Goal: Transaction & Acquisition: Purchase product/service

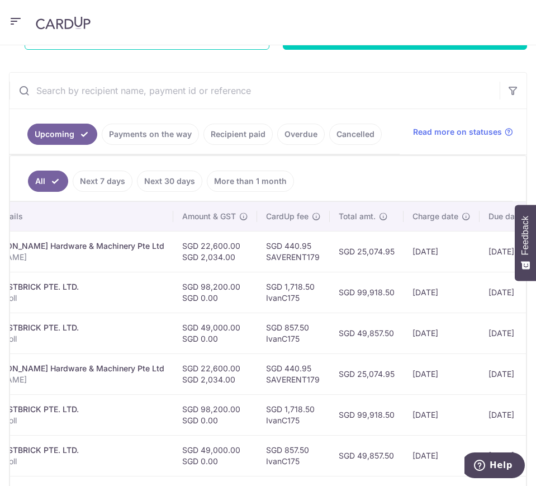
scroll to position [0, 367]
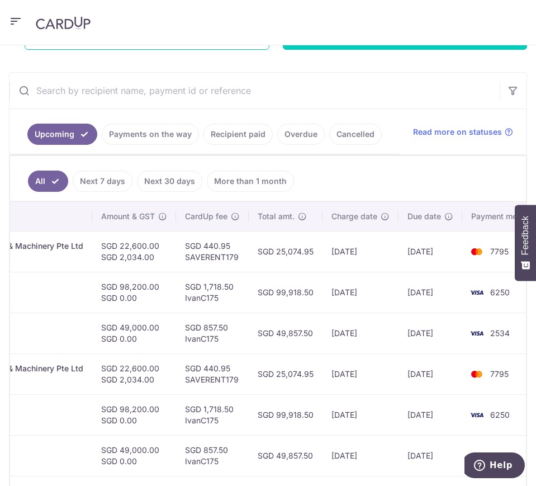
click at [181, 298] on td "SGD 1,718.50 IvanC175" at bounding box center [212, 292] width 73 height 41
copy td "IvanC175"
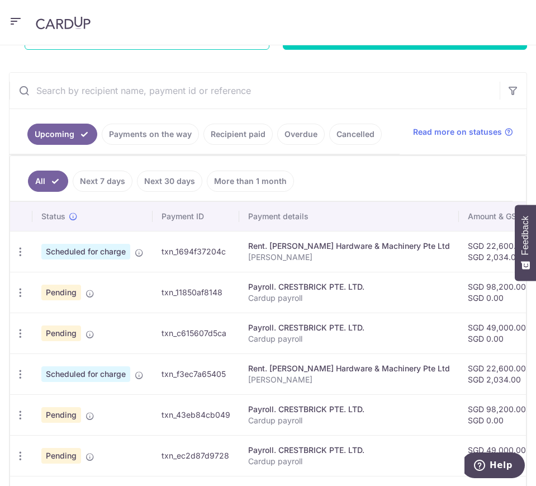
scroll to position [0, 0]
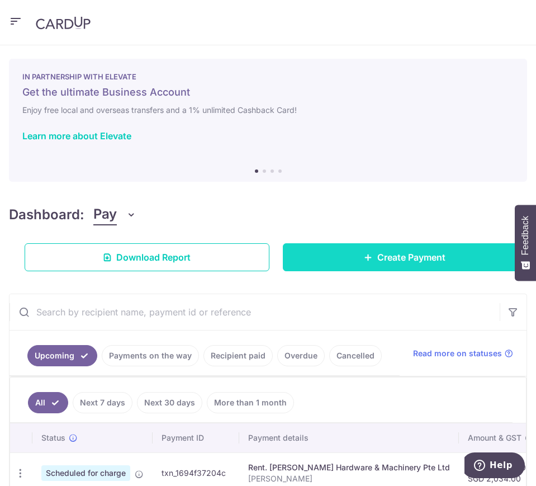
click at [324, 269] on link "Create Payment" at bounding box center [405, 257] width 245 height 28
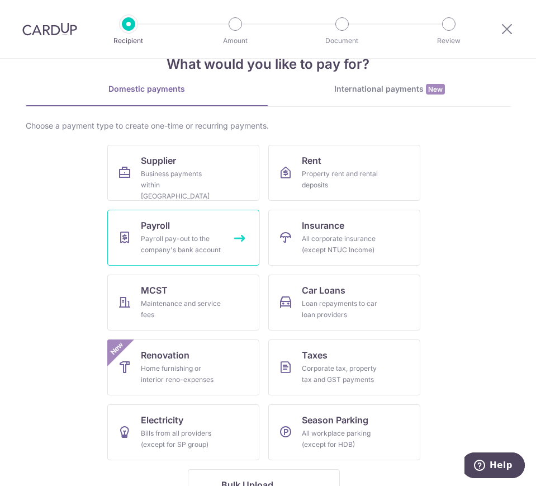
scroll to position [79, 0]
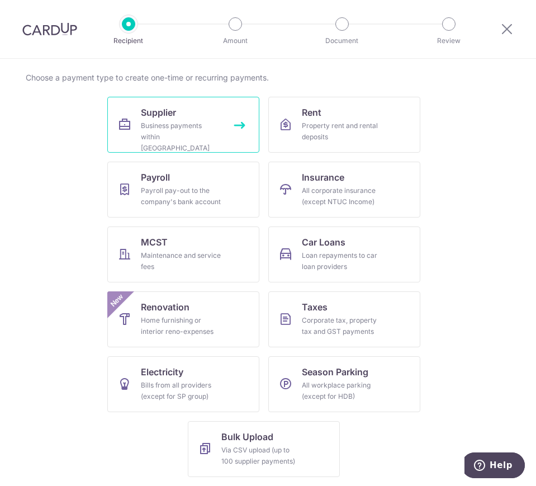
click at [197, 132] on div "Business payments within Singapore" at bounding box center [181, 137] width 81 height 34
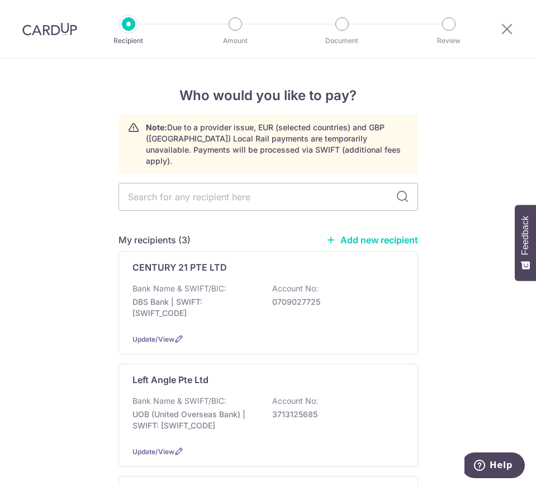
click at [375, 234] on link "Add new recipient" at bounding box center [372, 239] width 92 height 11
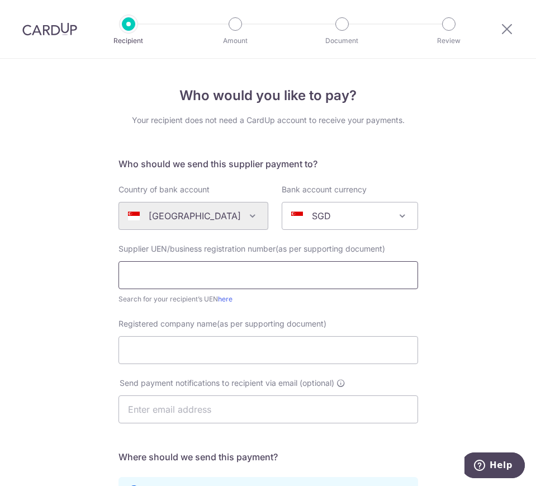
click at [174, 282] on input "text" at bounding box center [269, 275] width 300 height 28
click at [223, 296] on link "here" at bounding box center [225, 299] width 15 height 8
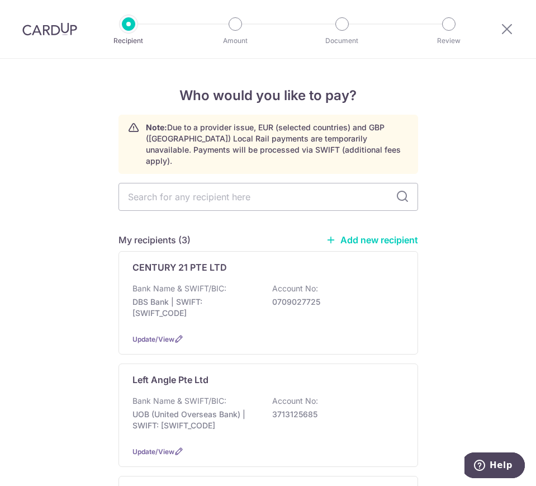
click at [374, 234] on link "Add new recipient" at bounding box center [372, 239] width 92 height 11
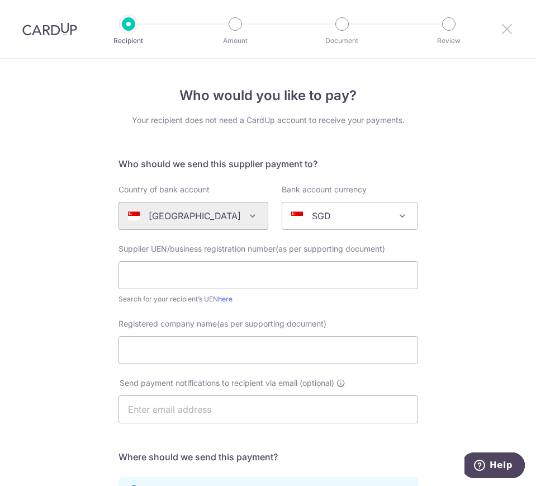
click at [510, 23] on icon at bounding box center [507, 29] width 13 height 14
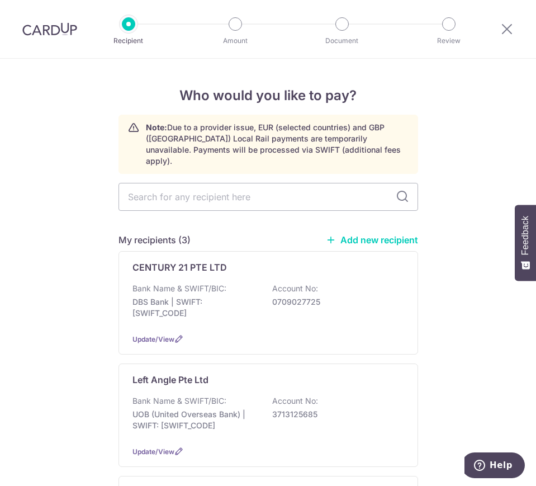
click at [365, 234] on link "Add new recipient" at bounding box center [372, 239] width 92 height 11
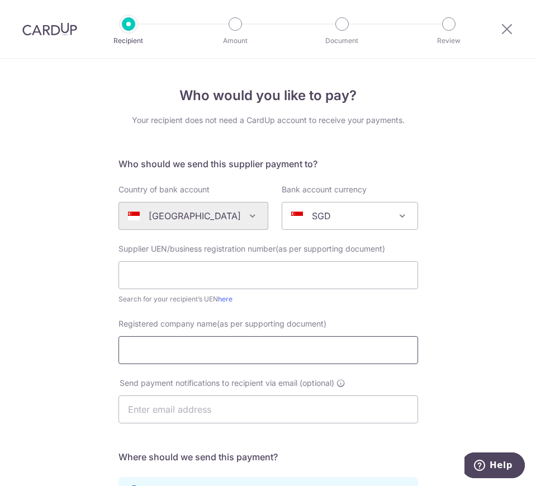
click at [204, 353] on input "Registered company name(as per supporting document)" at bounding box center [269, 350] width 300 height 28
paste input "TIGER 21 PTE. LTD"
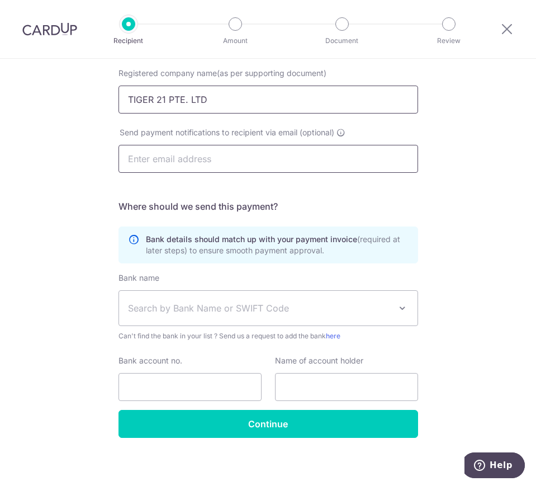
scroll to position [251, 0]
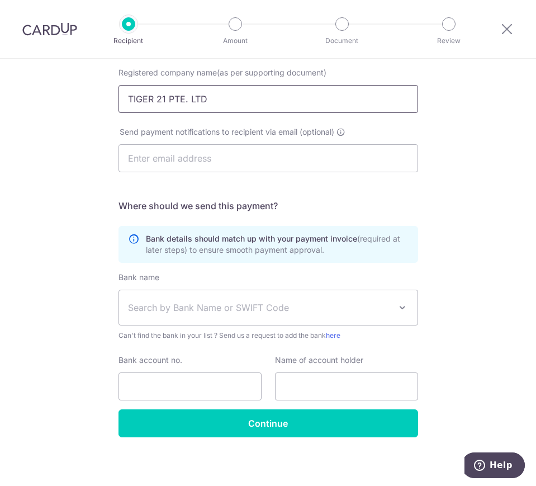
type input "TIGER 21 PTE. LTD"
click at [217, 296] on span "Search by Bank Name or SWIFT Code" at bounding box center [268, 307] width 299 height 35
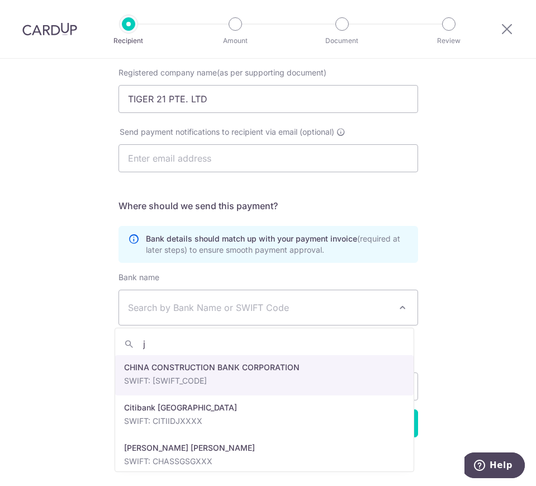
type input "jp"
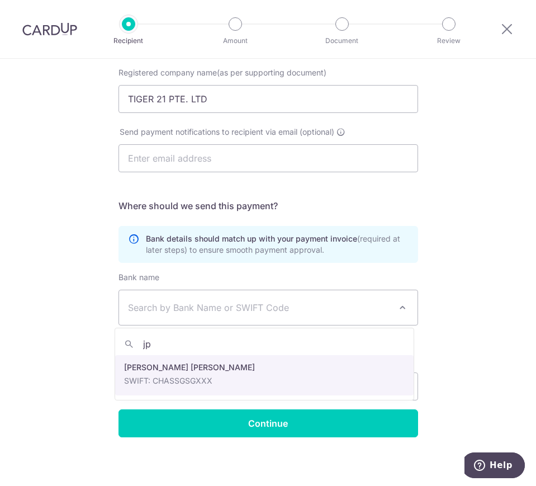
select select "22"
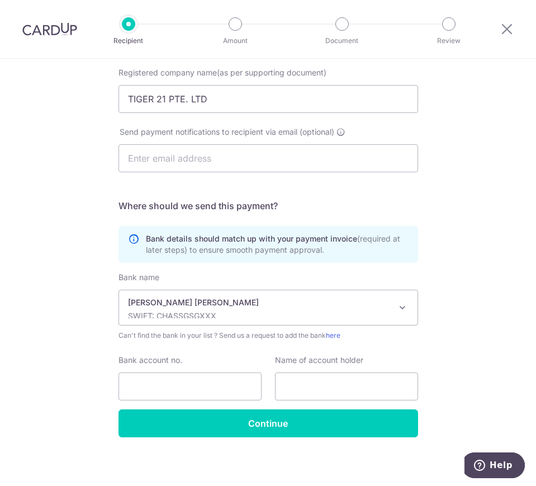
click at [186, 406] on div "Bank name (Select from our list, or add a new bank ) Select Bank UBS AG ANEXT B…" at bounding box center [269, 341] width 300 height 138
paste input "8830093575"
click at [205, 390] on input "8830093575" at bounding box center [190, 387] width 143 height 28
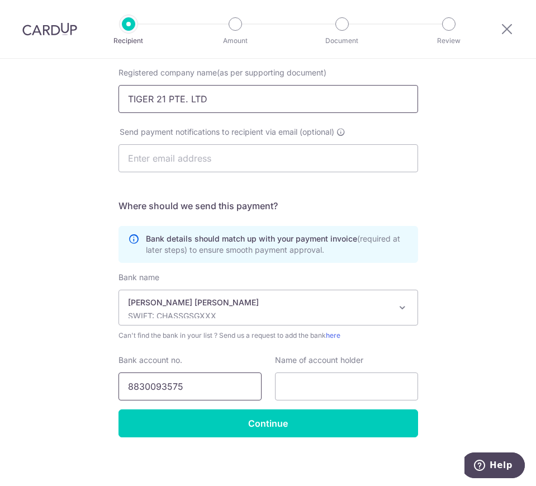
type input "8830093575"
click at [181, 91] on input "TIGER 21 PTE. LTD" at bounding box center [269, 99] width 300 height 28
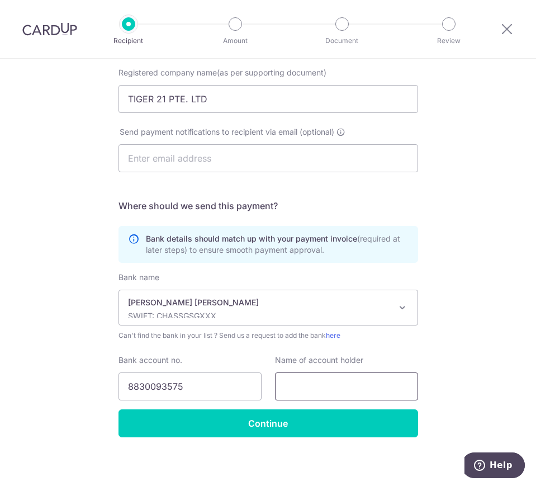
paste input "TIGER 21 PTE. LTD"
click at [316, 381] on input "TIGER 21 PTE. LTD" at bounding box center [346, 387] width 143 height 28
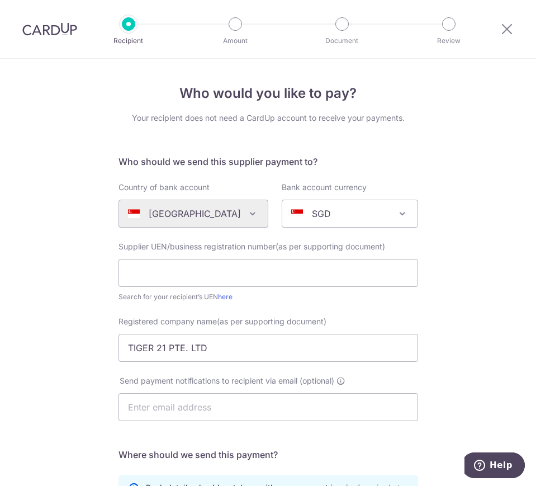
scroll to position [255, 0]
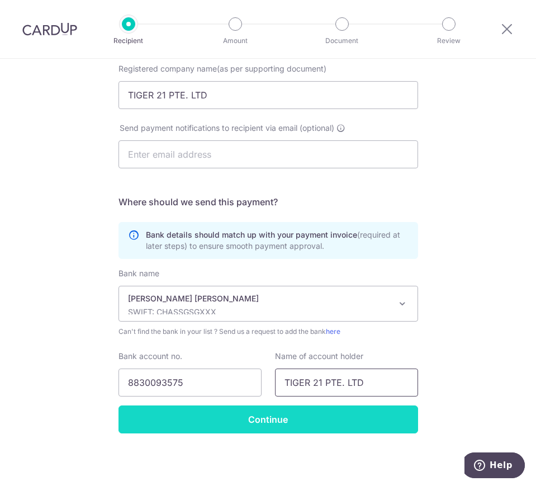
type input "TIGER 21 PTE. LTD"
click at [296, 417] on input "Continue" at bounding box center [269, 420] width 300 height 28
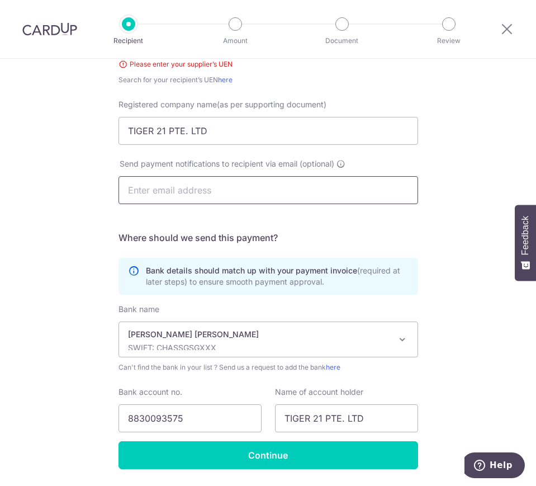
click at [185, 190] on input "text" at bounding box center [269, 190] width 300 height 28
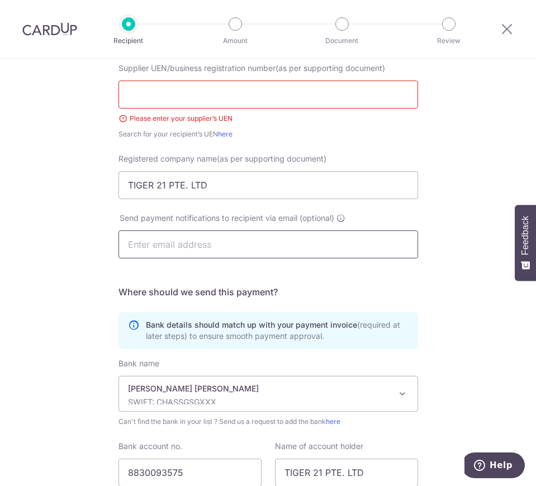
scroll to position [181, 0]
click at [213, 93] on input "text" at bounding box center [269, 94] width 300 height 28
paste input "202234182N"
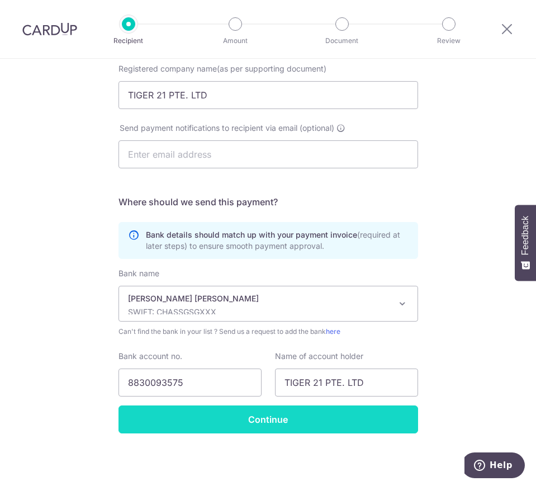
type input "202234182N"
click at [302, 423] on input "Continue" at bounding box center [269, 420] width 300 height 28
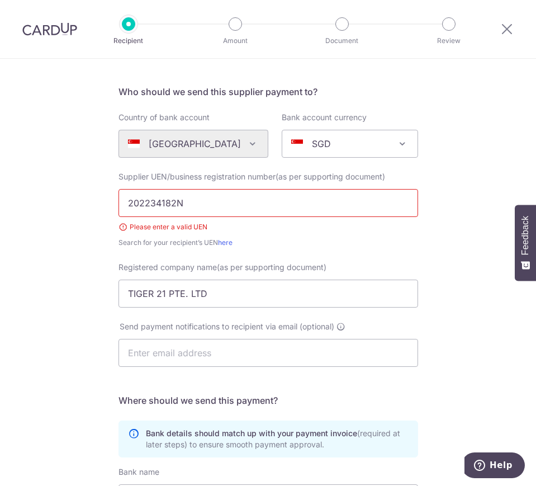
scroll to position [73, 0]
click at [214, 209] on input "202234182N" at bounding box center [269, 202] width 300 height 28
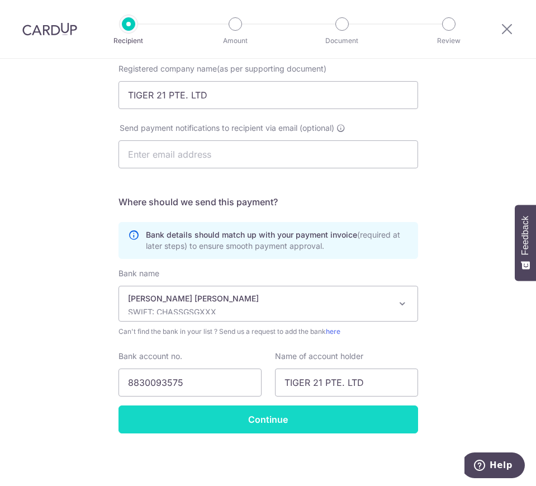
type input "202234182N"
click at [282, 425] on input "Continue" at bounding box center [269, 420] width 300 height 28
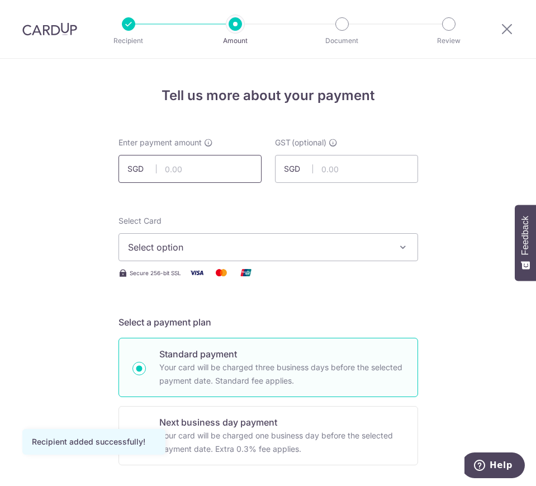
click at [196, 163] on input "text" at bounding box center [190, 169] width 143 height 28
type input "52,000.00"
click at [301, 244] on span "Select option" at bounding box center [258, 247] width 261 height 13
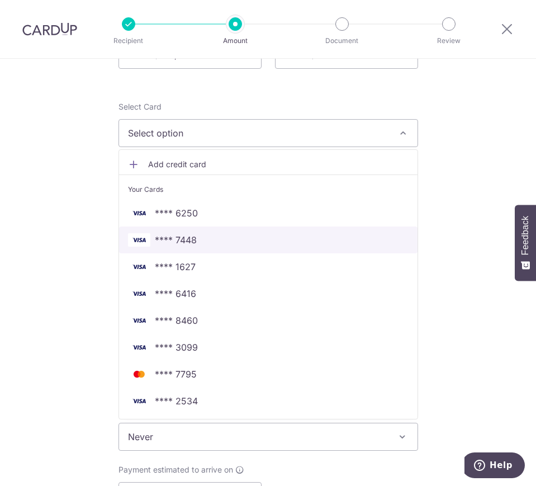
scroll to position [117, 0]
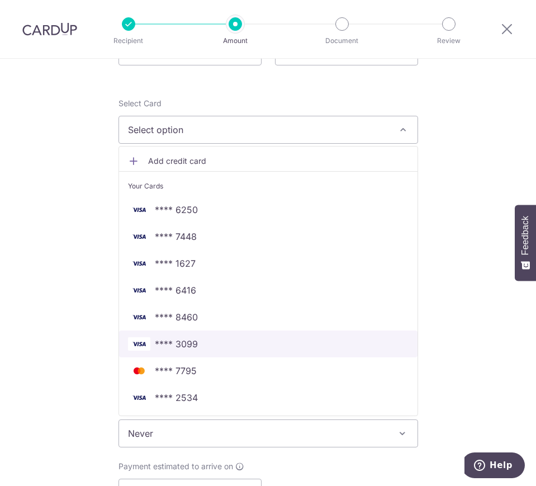
click at [211, 339] on span "**** 3099" at bounding box center [268, 343] width 281 height 13
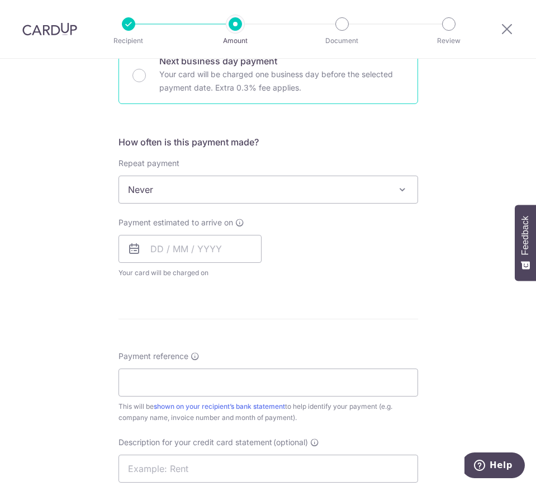
scroll to position [399, 0]
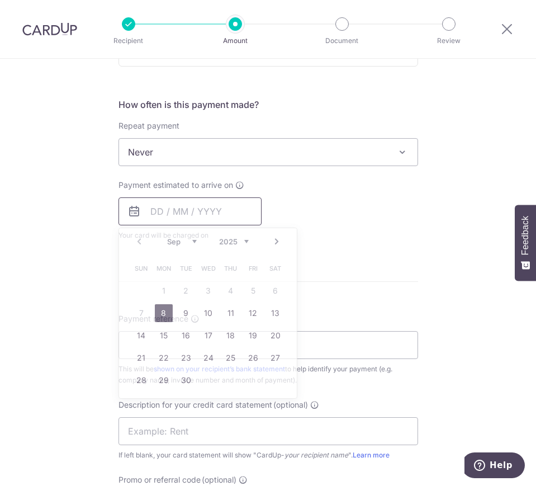
click at [198, 205] on input "text" at bounding box center [190, 211] width 143 height 28
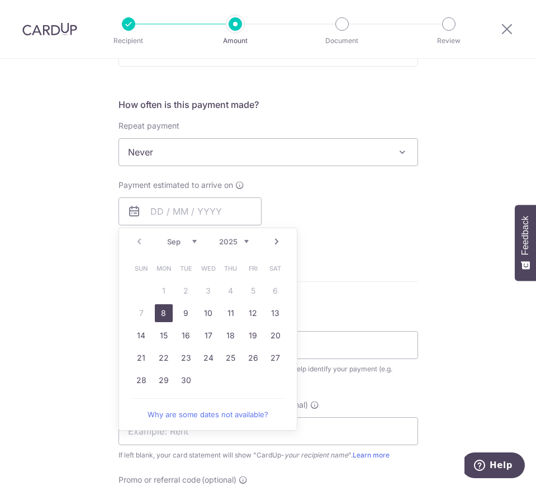
click at [155, 313] on link "8" at bounding box center [164, 313] width 18 height 18
type input "[DATE]"
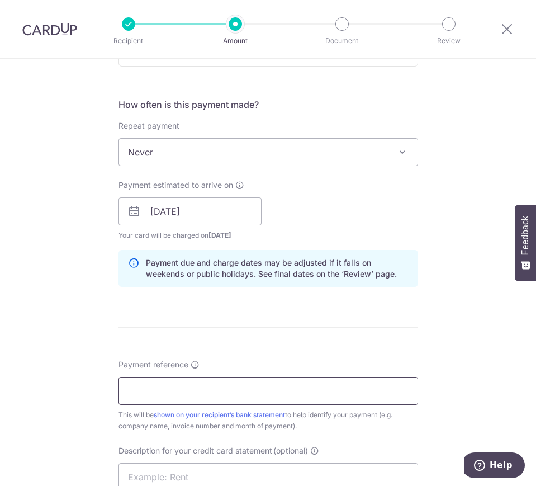
paste input "Invoice #8058"
click at [167, 397] on input "Invoice #8058" at bounding box center [269, 391] width 300 height 28
type input "Invoice #8058"
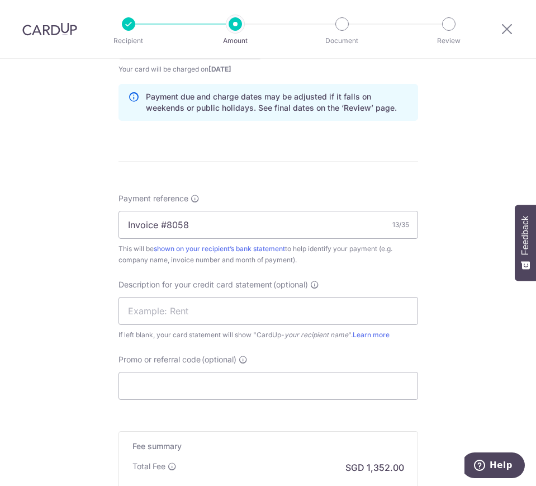
scroll to position [591, 0]
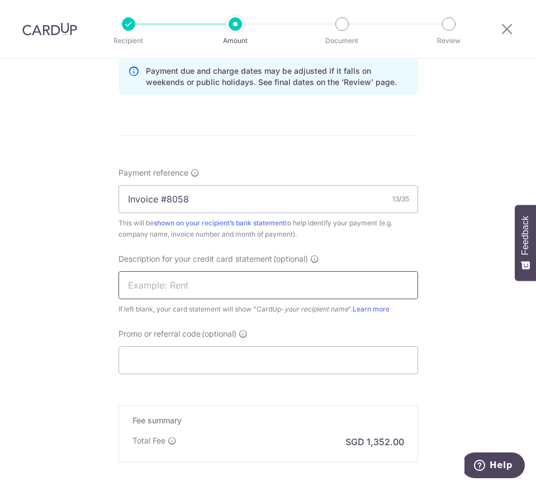
click at [210, 291] on input "text" at bounding box center [269, 285] width 300 height 28
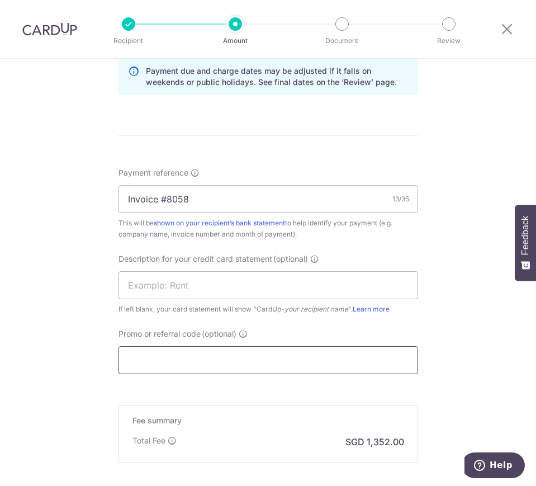
click at [171, 365] on input "Promo or referral code (optional)" at bounding box center [269, 360] width 300 height 28
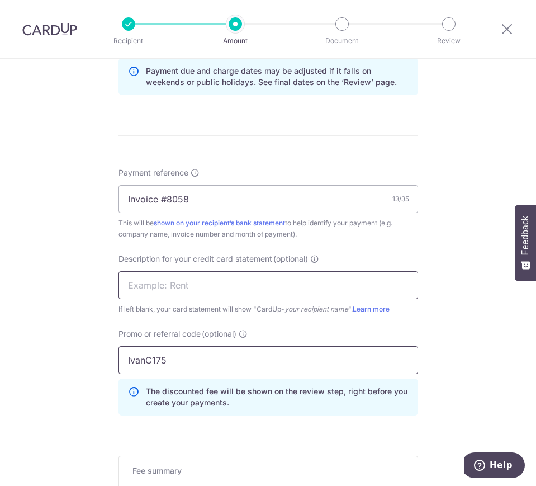
scroll to position [761, 0]
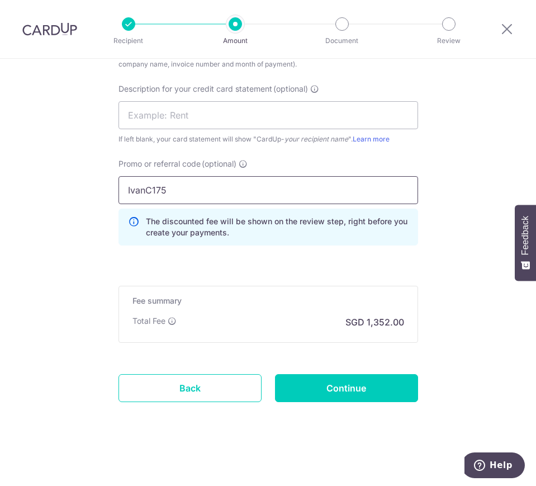
type input "IvanC175"
click at [202, 299] on h5 "Fee summary" at bounding box center [269, 300] width 272 height 11
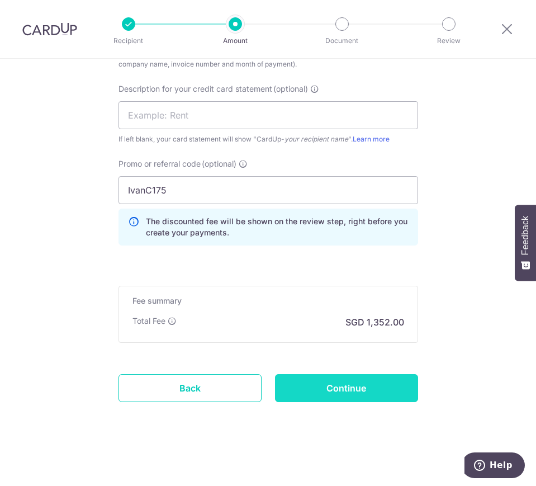
click at [338, 384] on input "Continue" at bounding box center [346, 388] width 143 height 28
type input "Create Schedule"
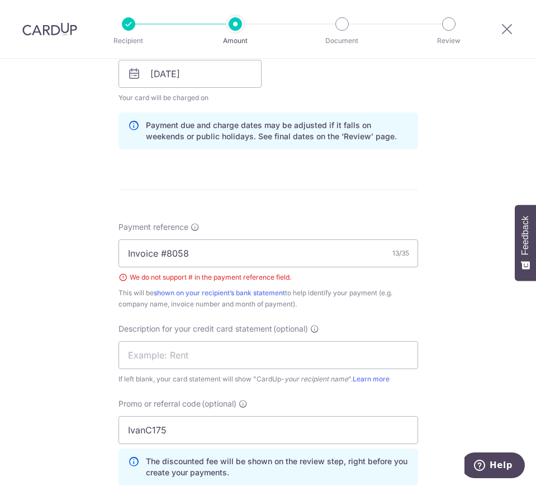
scroll to position [537, 0]
click at [166, 257] on input "Invoice #8058" at bounding box center [269, 253] width 300 height 28
type input "Invoice 8058"
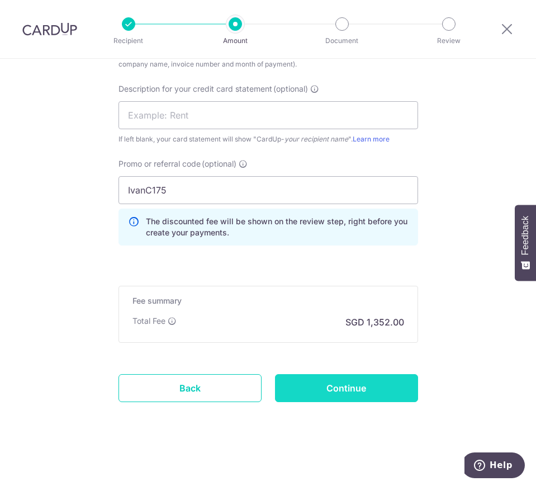
click at [351, 397] on input "Continue" at bounding box center [346, 388] width 143 height 28
type input "Create Schedule"
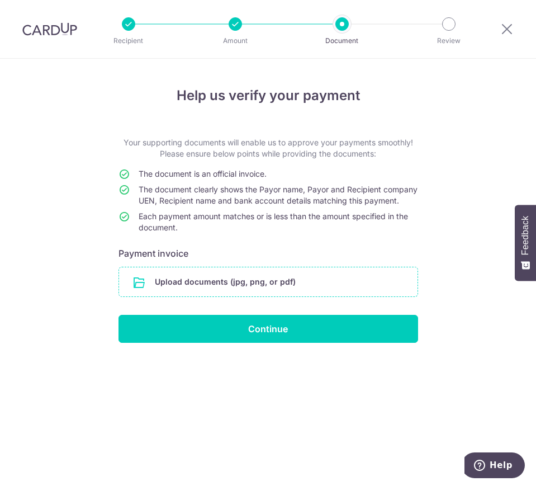
click at [265, 296] on input "file" at bounding box center [268, 281] width 299 height 29
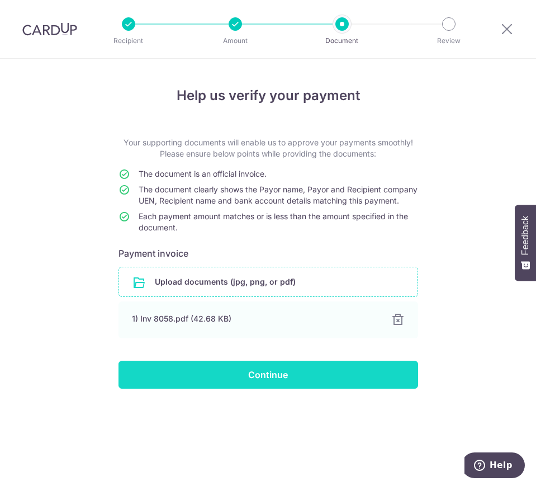
click at [239, 378] on input "Continue" at bounding box center [269, 375] width 300 height 28
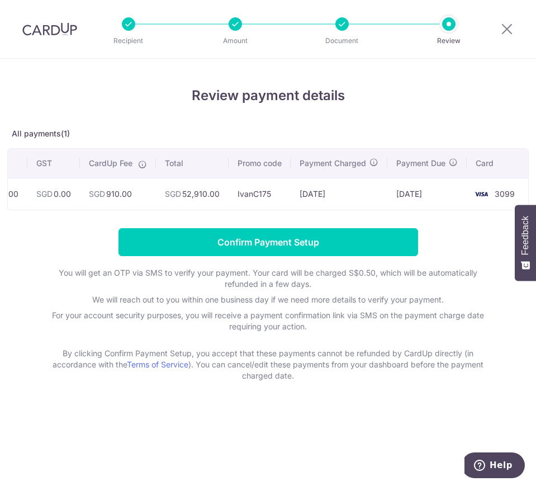
scroll to position [0, 152]
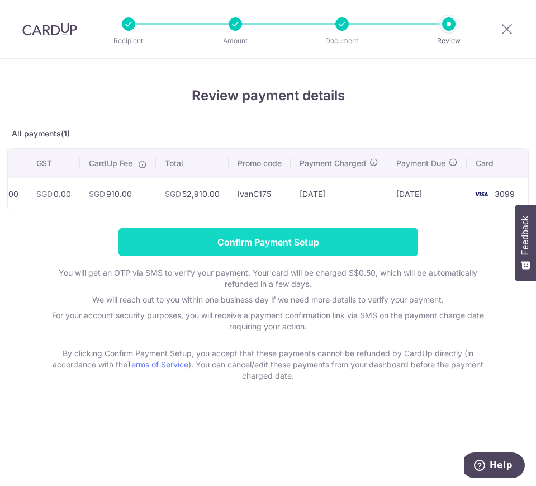
click at [322, 255] on input "Confirm Payment Setup" at bounding box center [269, 242] width 300 height 28
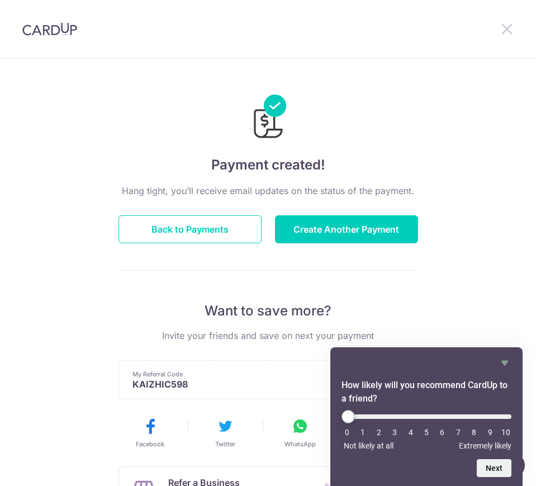
click at [511, 31] on icon at bounding box center [507, 29] width 13 height 14
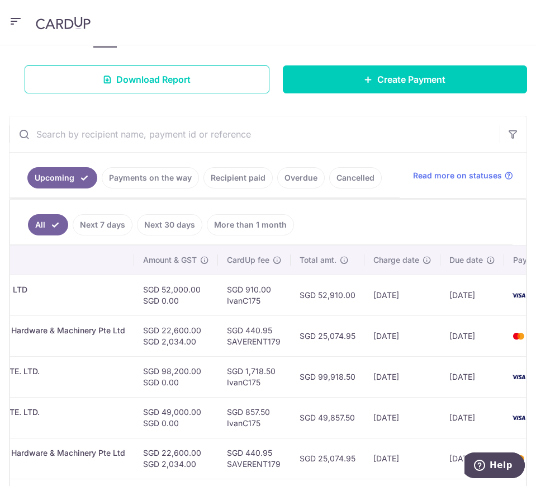
scroll to position [0, 327]
click at [305, 293] on td "SGD 52,910.00" at bounding box center [326, 295] width 74 height 41
copy td "52,910.00"
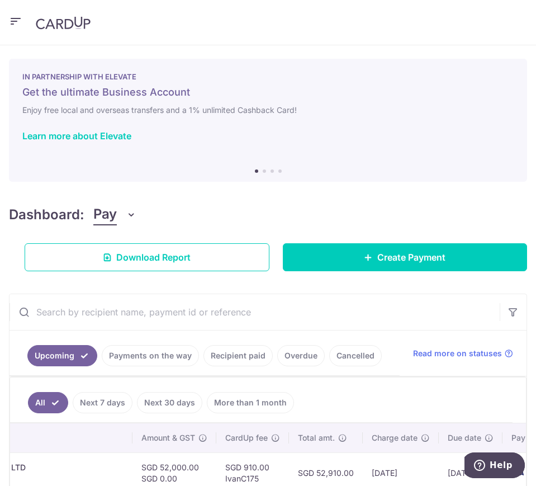
click at [15, 18] on icon "button" at bounding box center [15, 22] width 13 height 14
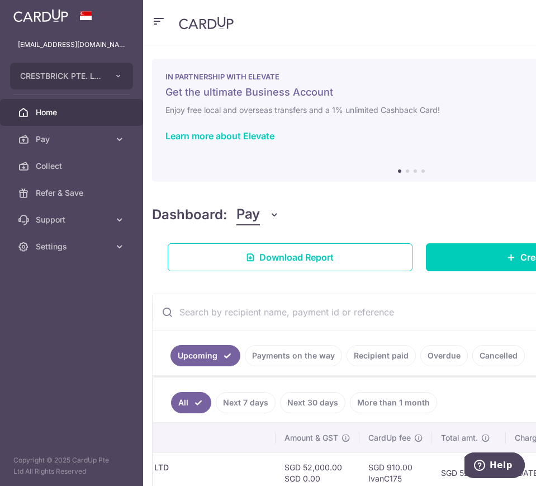
click at [340, 35] on header at bounding box center [411, 22] width 536 height 45
click at [160, 19] on icon "button" at bounding box center [158, 22] width 13 height 14
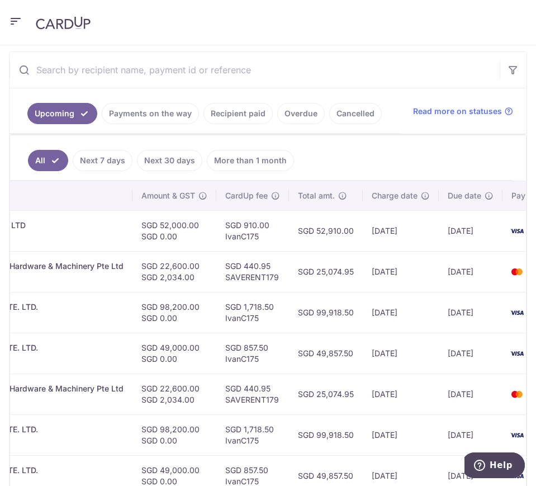
scroll to position [243, 0]
